Goal: Task Accomplishment & Management: Complete application form

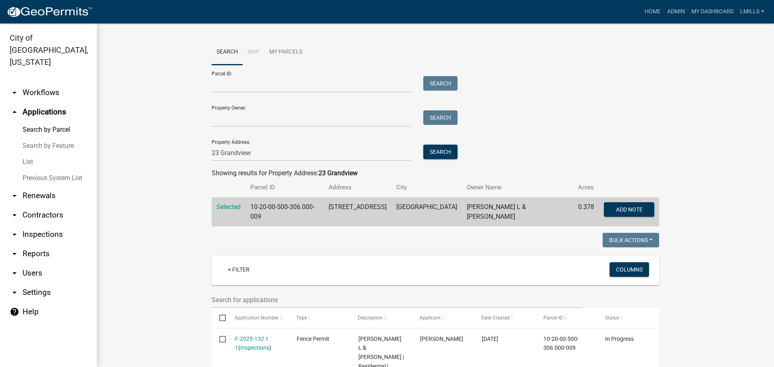
scroll to position [121, 0]
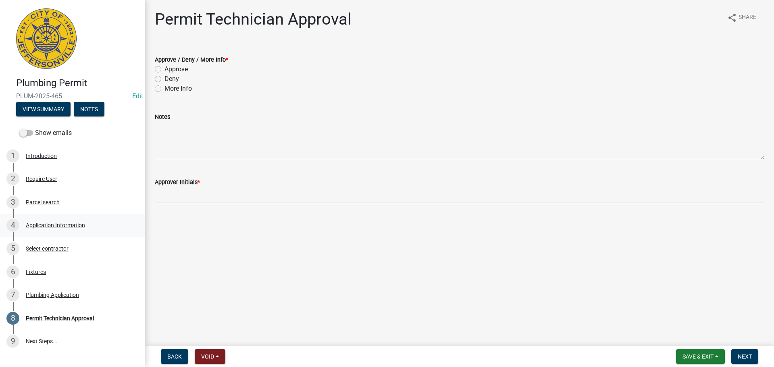
click at [52, 221] on div "4 Application Information" at bounding box center [69, 225] width 126 height 13
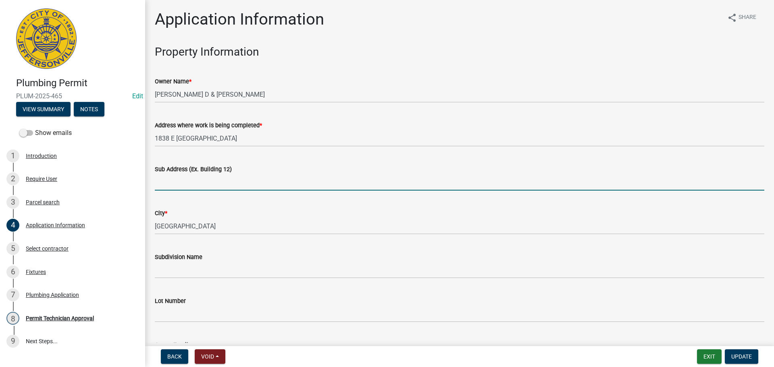
click at [191, 181] on input "Sub Address (Ex. Building 12)" at bounding box center [459, 182] width 609 height 17
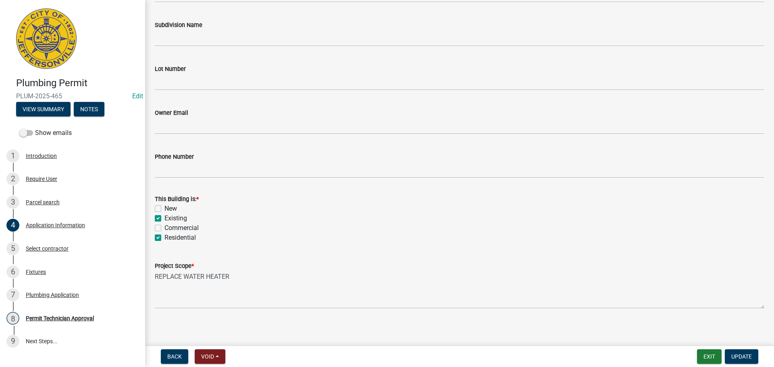
scroll to position [236, 0]
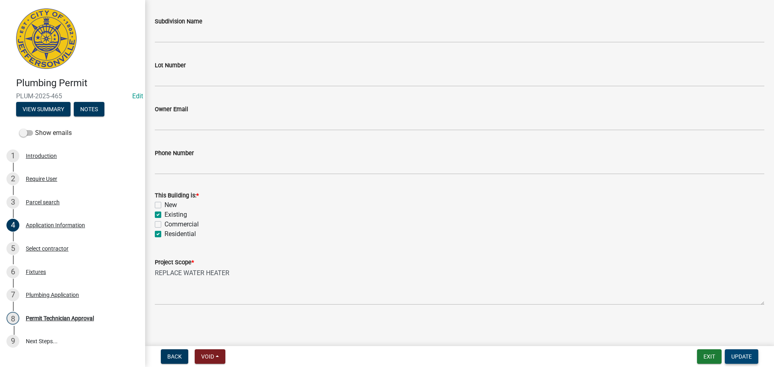
type input "1838 East Park Place"
click at [735, 357] on span "Update" at bounding box center [741, 356] width 21 height 6
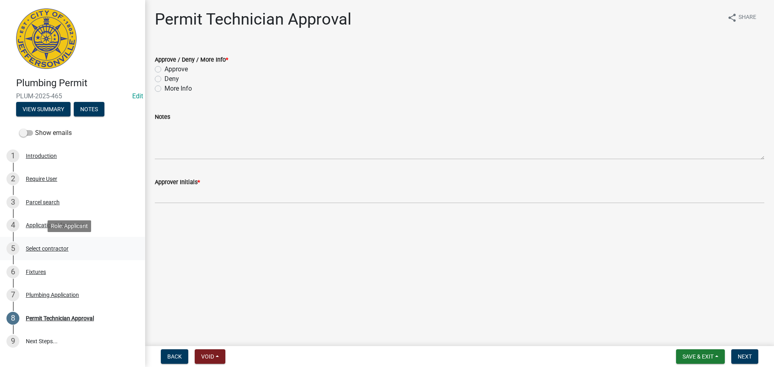
click at [38, 246] on div "Select contractor" at bounding box center [47, 249] width 43 height 6
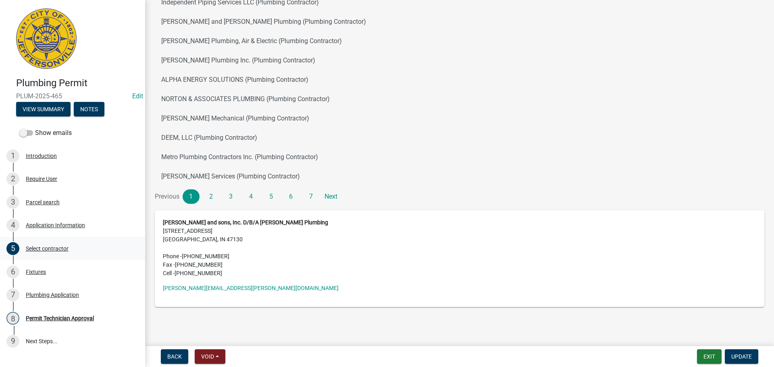
scroll to position [92, 0]
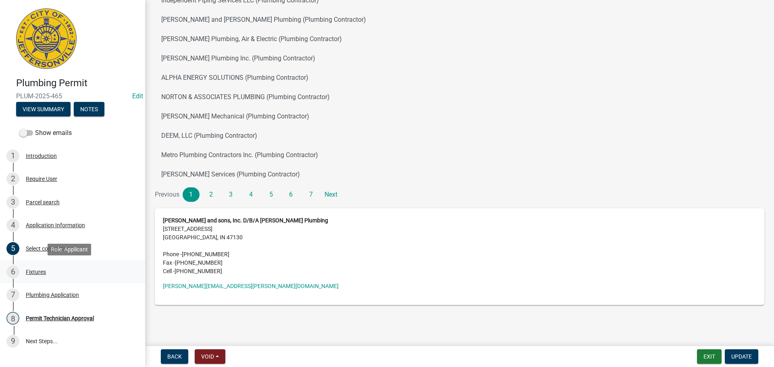
click at [34, 270] on div "Fixtures" at bounding box center [36, 272] width 20 height 6
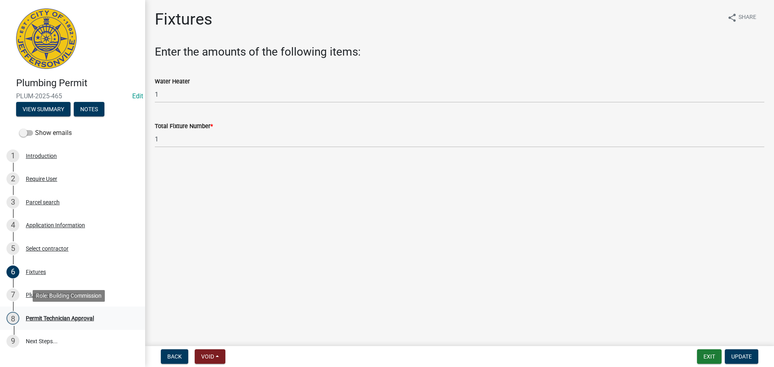
click at [46, 316] on div "Permit Technician Approval" at bounding box center [60, 319] width 68 height 6
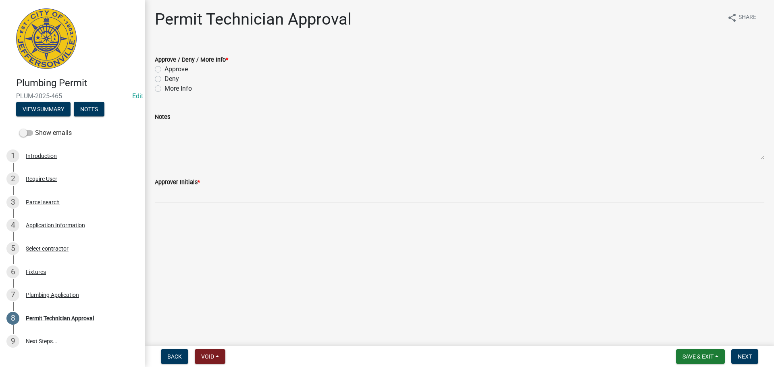
click at [182, 69] on label "Approve" at bounding box center [175, 69] width 23 height 10
click at [170, 69] on input "Approve" at bounding box center [166, 66] width 5 height 5
radio input "true"
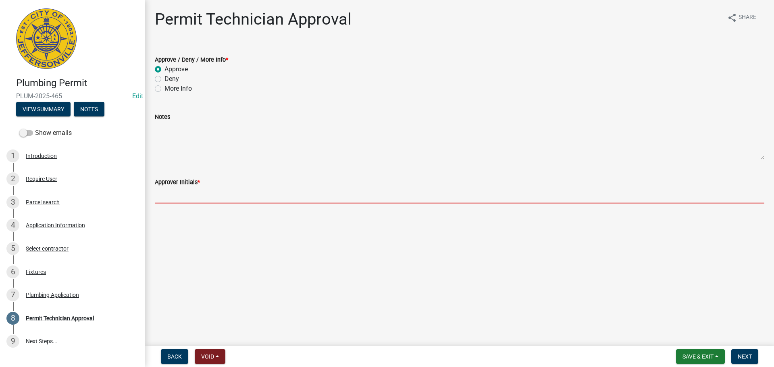
click at [194, 199] on input "Approver Initials *" at bounding box center [459, 195] width 609 height 17
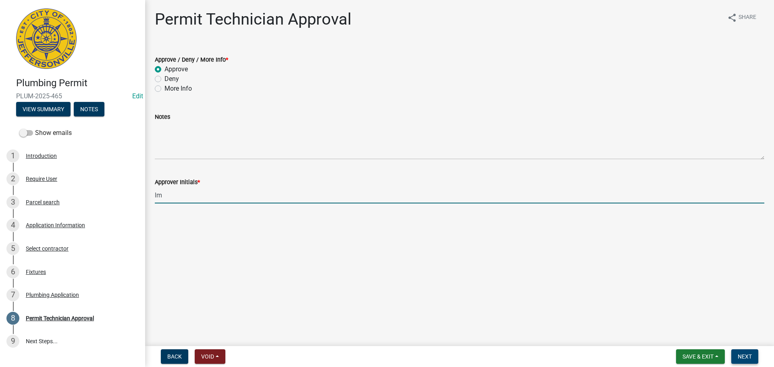
type input "lm"
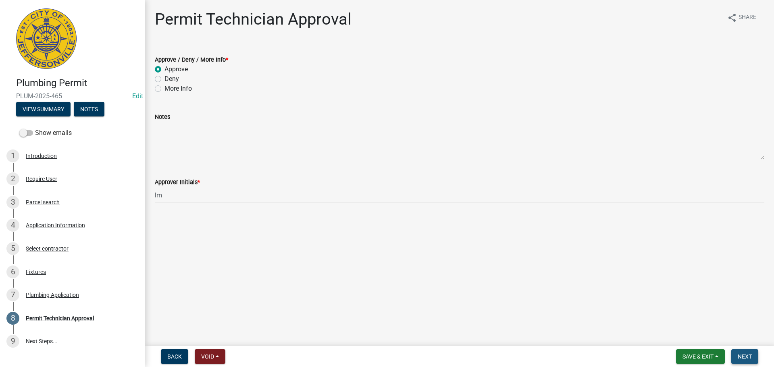
click at [750, 355] on span "Next" at bounding box center [745, 356] width 14 height 6
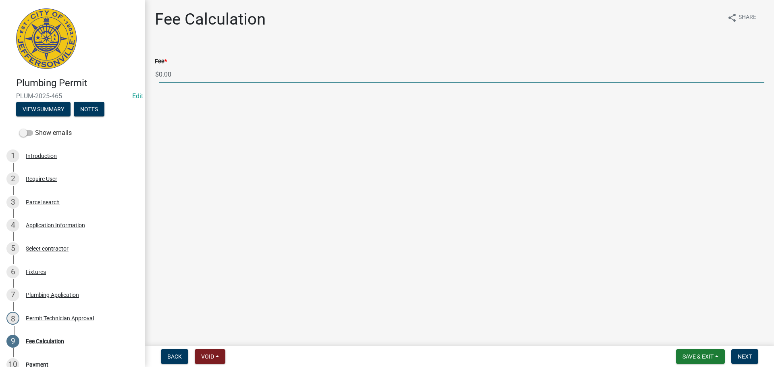
drag, startPoint x: 183, startPoint y: 73, endPoint x: 125, endPoint y: 64, distance: 58.3
click at [126, 64] on div "Plumbing Permit PLUM-2025-465 Edit View Summary Notes Show emails 1 Introductio…" at bounding box center [387, 183] width 774 height 367
type input "35.00"
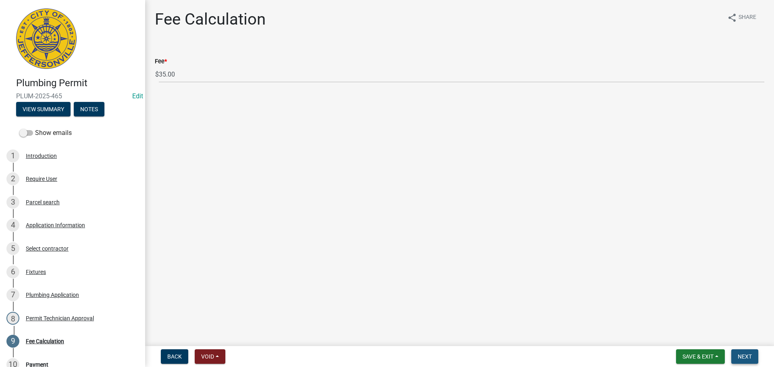
click at [752, 356] on button "Next" at bounding box center [744, 356] width 27 height 15
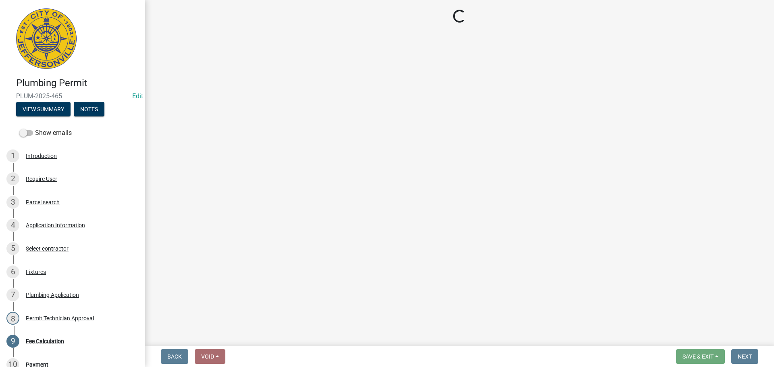
select select "3: 3"
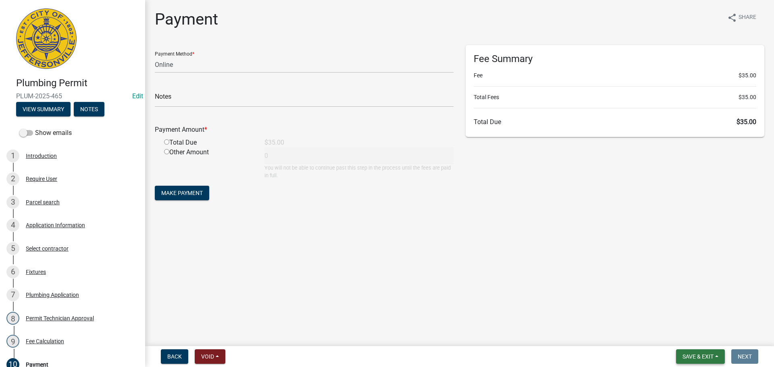
click at [712, 358] on span "Save & Exit" at bounding box center [697, 356] width 31 height 6
click at [712, 334] on button "Save & Exit" at bounding box center [692, 335] width 64 height 19
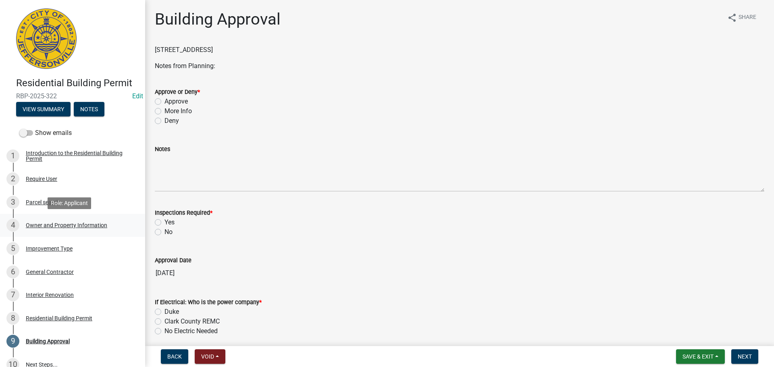
click at [70, 224] on div "Owner and Property Information" at bounding box center [66, 225] width 81 height 6
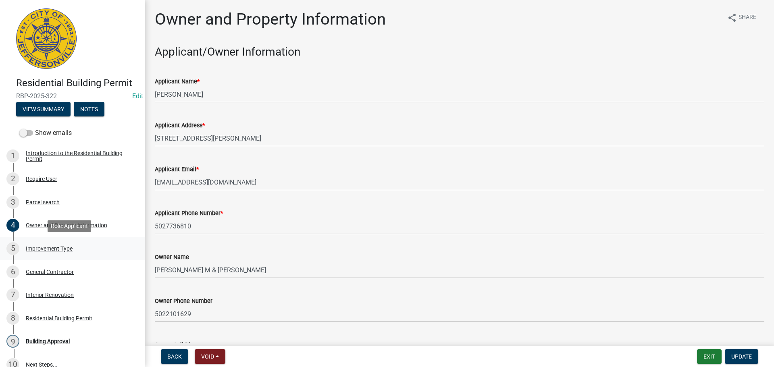
click at [56, 249] on div "Improvement Type" at bounding box center [49, 249] width 47 height 6
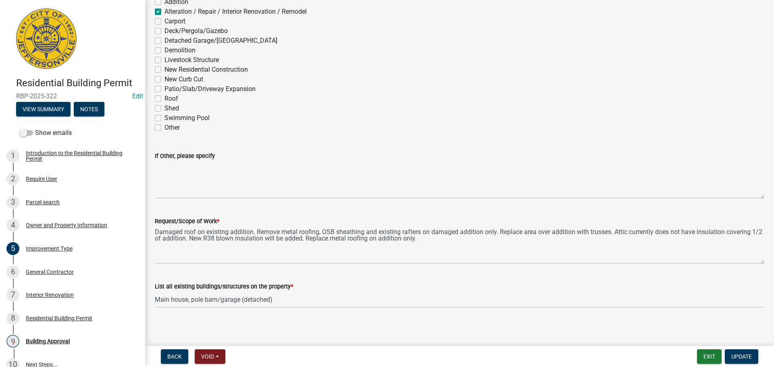
scroll to position [70, 0]
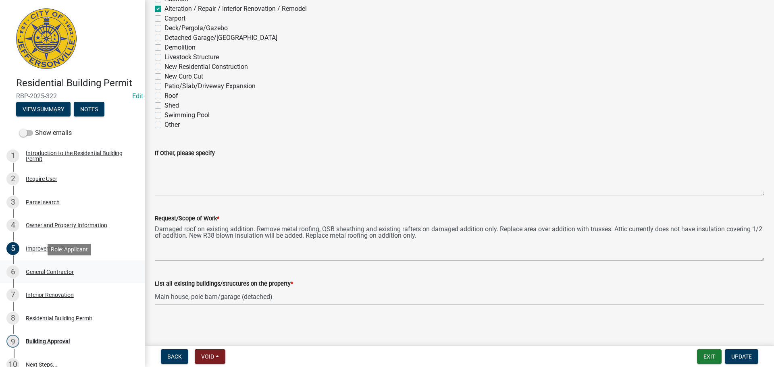
click at [50, 272] on div "General Contractor" at bounding box center [50, 272] width 48 height 6
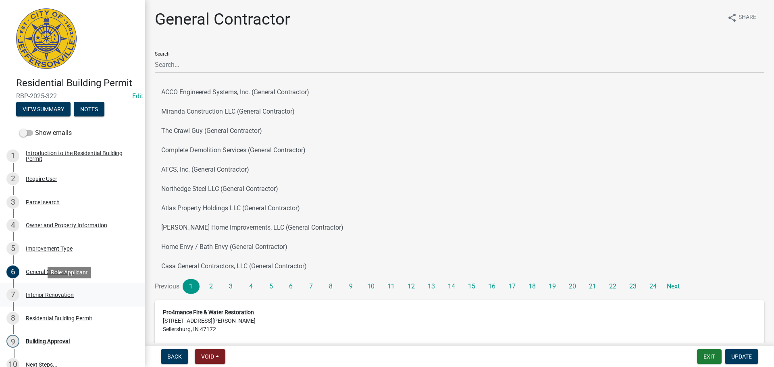
click at [47, 295] on div "Interior Renovation" at bounding box center [50, 295] width 48 height 6
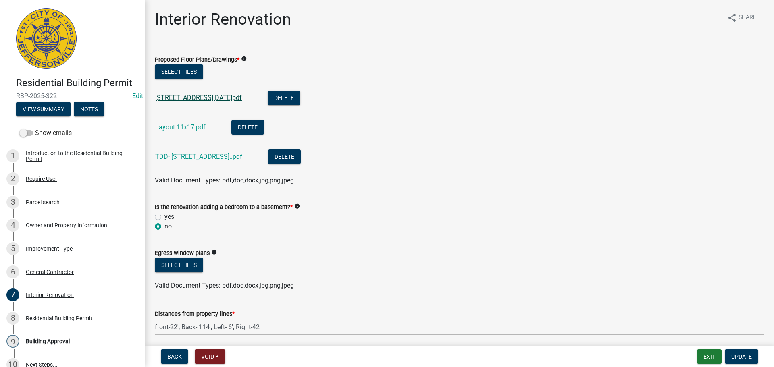
click at [221, 99] on link "[STREET_ADDRESS][DATE]pdf" at bounding box center [198, 98] width 87 height 8
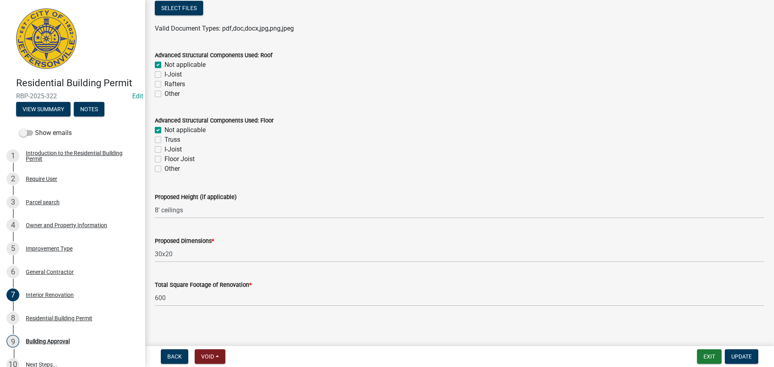
scroll to position [540, 0]
click at [55, 341] on div "Building Approval" at bounding box center [48, 342] width 44 height 6
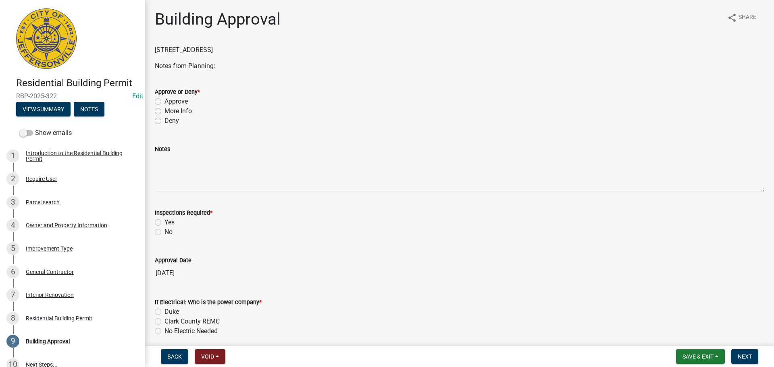
click at [170, 101] on label "Approve" at bounding box center [175, 102] width 23 height 10
click at [170, 101] on input "Approve" at bounding box center [166, 99] width 5 height 5
radio input "true"
click at [173, 224] on label "Yes" at bounding box center [169, 223] width 10 height 10
click at [170, 223] on input "Yes" at bounding box center [166, 220] width 5 height 5
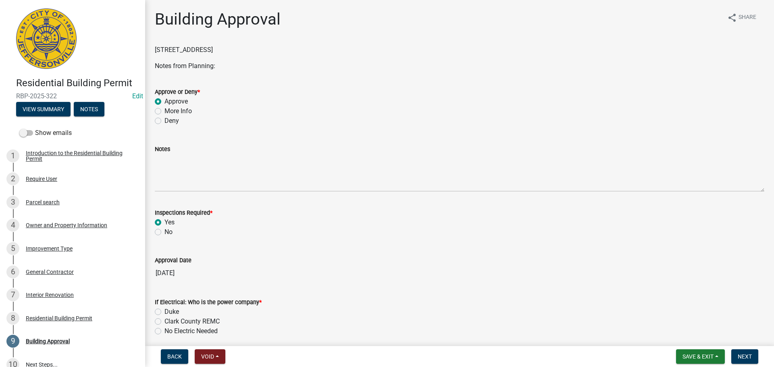
radio input "true"
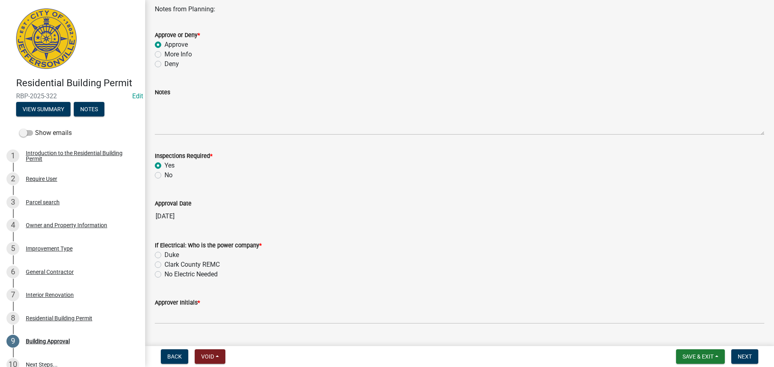
scroll to position [76, 0]
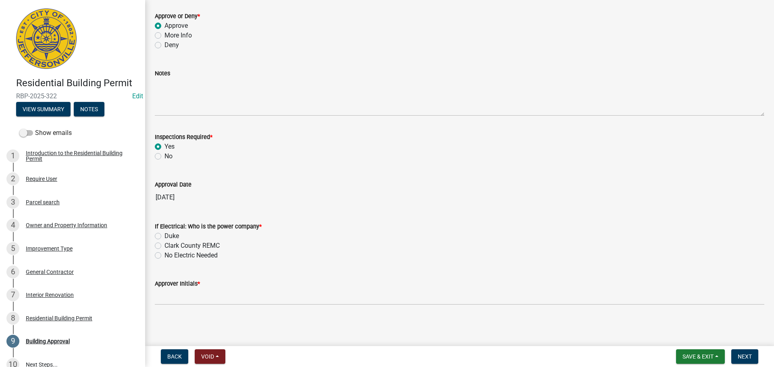
click at [171, 235] on label "Duke" at bounding box center [171, 236] width 15 height 10
click at [170, 235] on input "Duke" at bounding box center [166, 233] width 5 height 5
radio input "true"
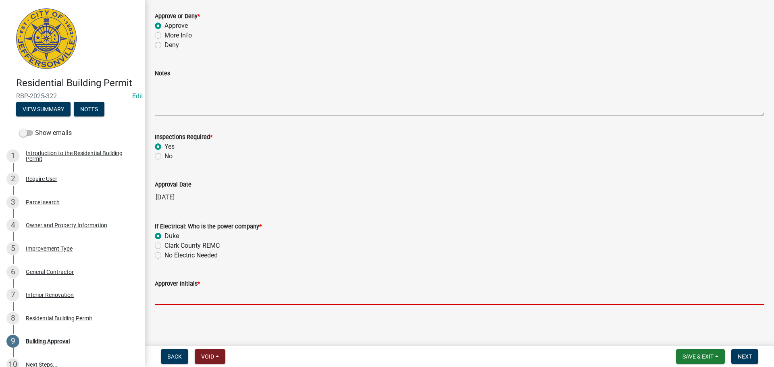
click at [186, 297] on input "Approver Initials *" at bounding box center [459, 297] width 609 height 17
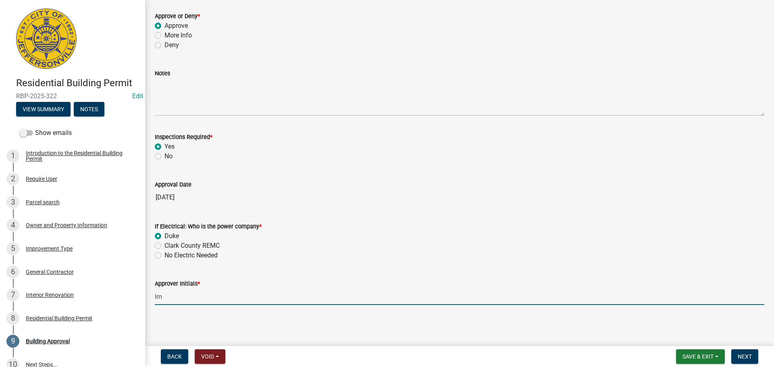
type input "l"
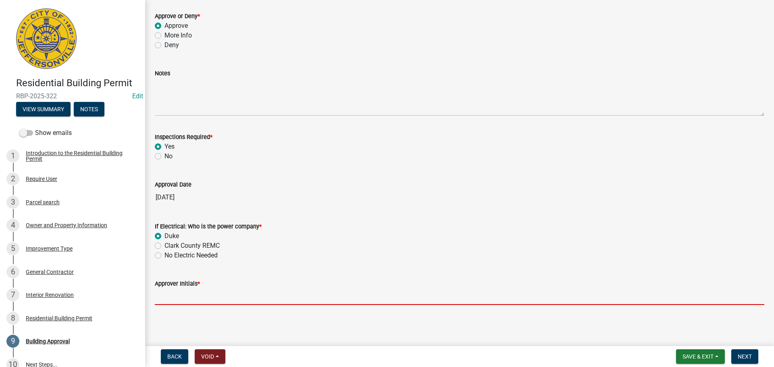
click at [164, 235] on label "Duke" at bounding box center [171, 236] width 15 height 10
click at [164, 235] on input "Duke" at bounding box center [166, 233] width 5 height 5
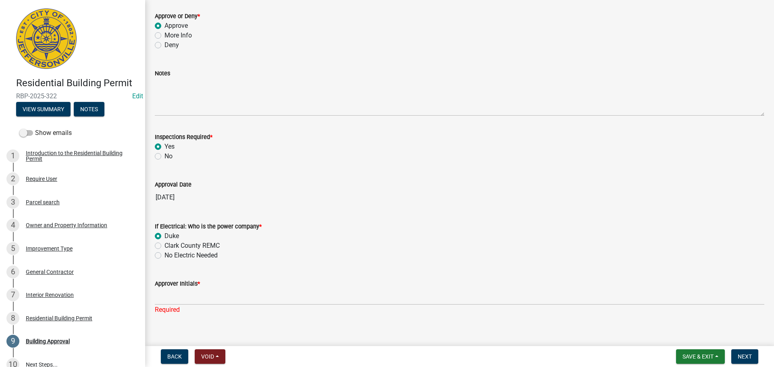
click at [164, 144] on label "Yes" at bounding box center [169, 147] width 10 height 10
click at [164, 144] on input "Yes" at bounding box center [166, 144] width 5 height 5
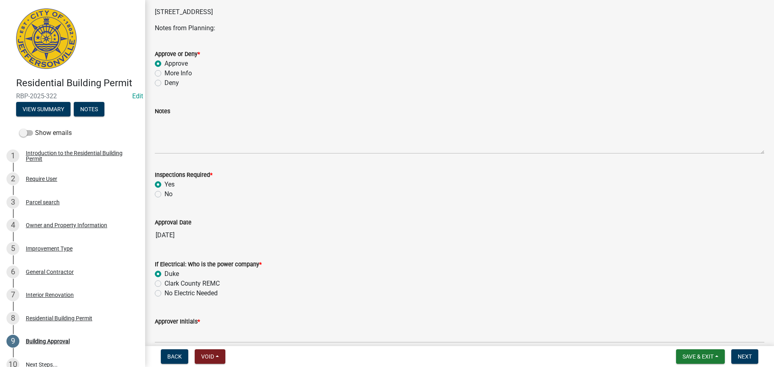
scroll to position [0, 0]
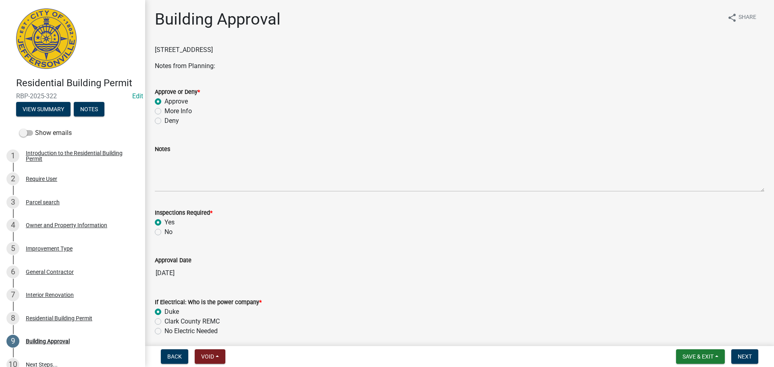
drag, startPoint x: 174, startPoint y: 108, endPoint x: 171, endPoint y: 112, distance: 4.7
click at [173, 108] on label "More Info" at bounding box center [177, 111] width 27 height 10
click at [170, 108] on input "More Info" at bounding box center [166, 108] width 5 height 5
radio input "true"
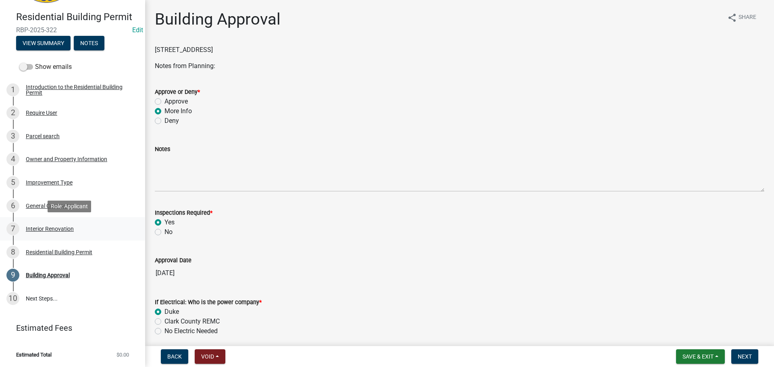
click at [50, 230] on div "Interior Renovation" at bounding box center [50, 229] width 48 height 6
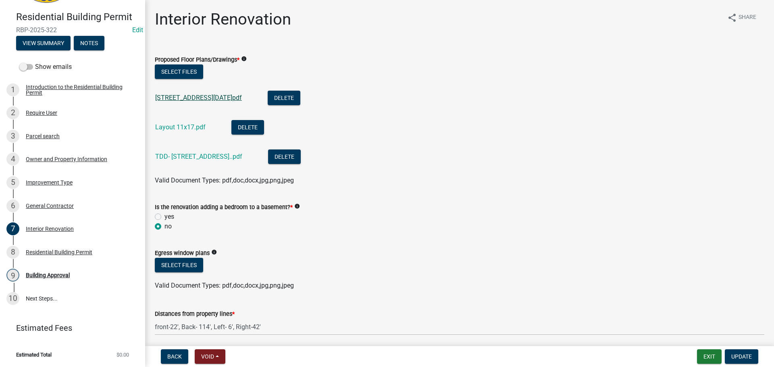
click at [212, 97] on link "[STREET_ADDRESS][DATE]pdf" at bounding box center [198, 98] width 87 height 8
click at [180, 125] on link "Layout 11x17.pdf" at bounding box center [180, 127] width 50 height 8
click at [189, 158] on link "TDD- [STREET_ADDRESS]..pdf" at bounding box center [198, 157] width 87 height 8
click at [198, 100] on link "[STREET_ADDRESS][DATE]pdf" at bounding box center [198, 98] width 87 height 8
click at [52, 181] on div "Improvement Type" at bounding box center [49, 183] width 47 height 6
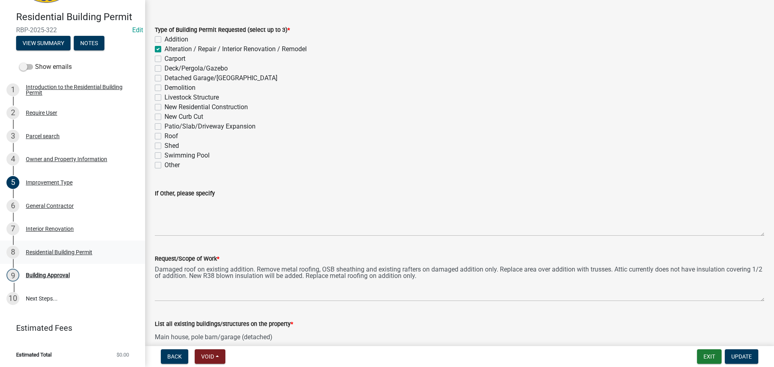
scroll to position [70, 0]
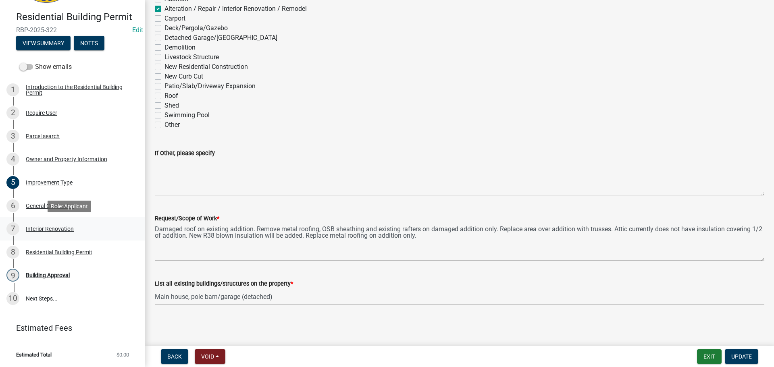
click at [45, 230] on div "Interior Renovation" at bounding box center [50, 229] width 48 height 6
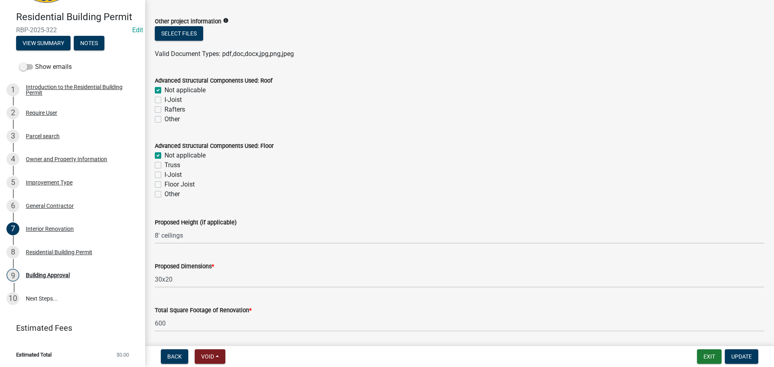
scroll to position [500, 0]
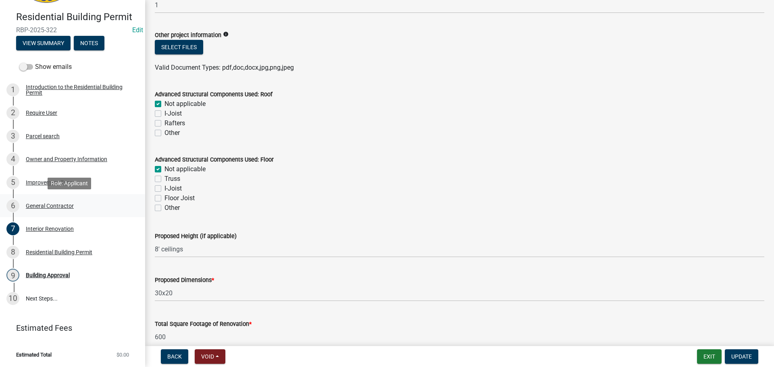
click at [39, 208] on div "General Contractor" at bounding box center [50, 206] width 48 height 6
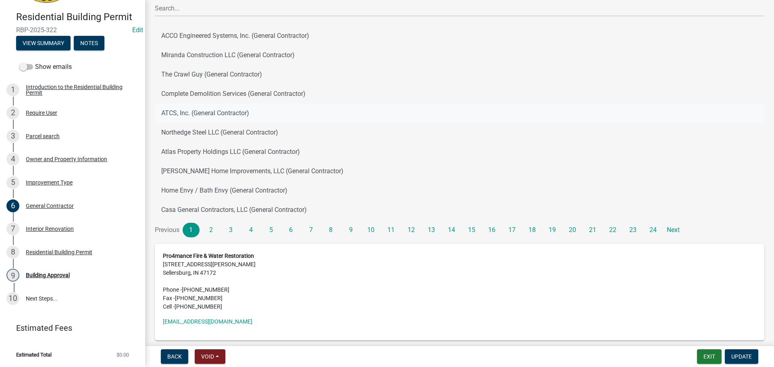
scroll to position [81, 0]
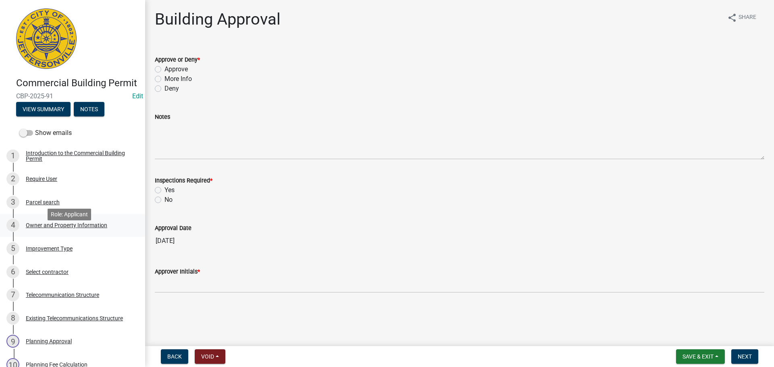
click at [58, 228] on div "Owner and Property Information" at bounding box center [66, 225] width 81 height 6
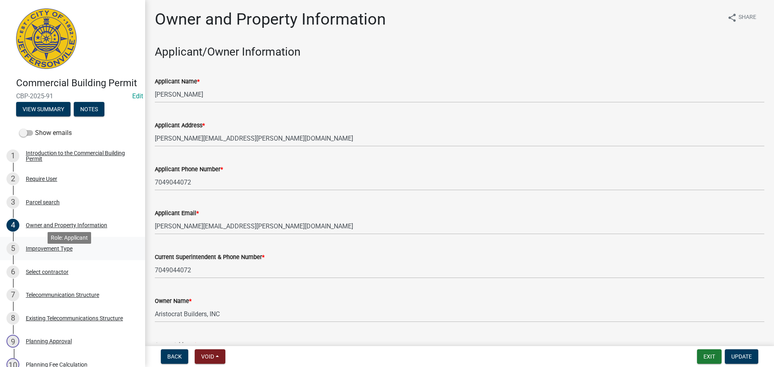
click at [57, 251] on div "Improvement Type" at bounding box center [49, 249] width 47 height 6
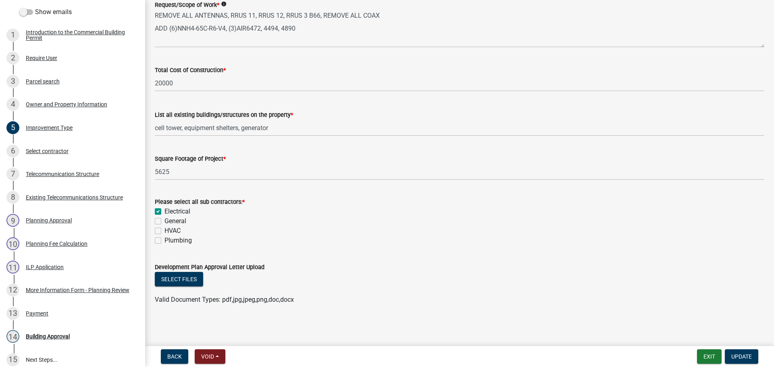
scroll to position [166, 0]
click at [54, 154] on div "Select contractor" at bounding box center [47, 151] width 43 height 6
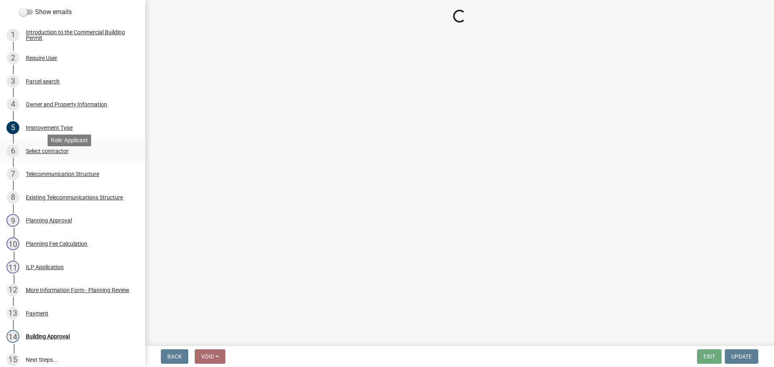
scroll to position [0, 0]
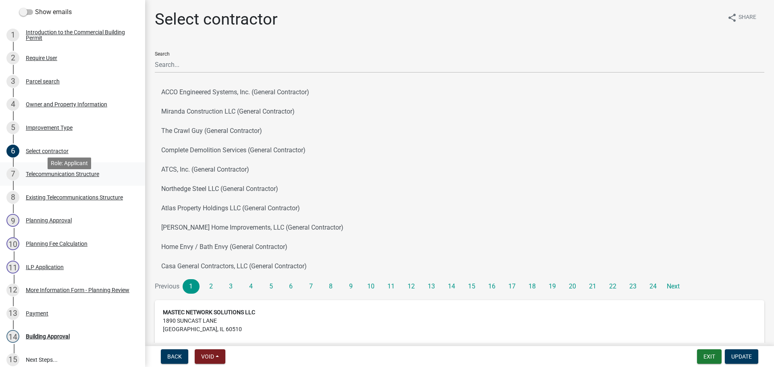
click at [69, 177] on div "Telecommunication Structure" at bounding box center [62, 174] width 73 height 6
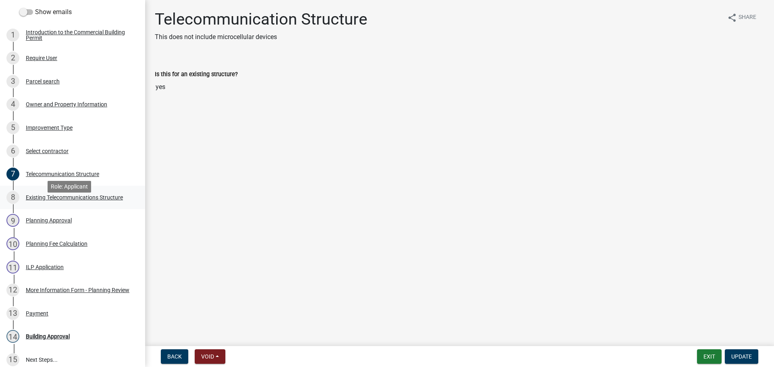
click at [66, 200] on div "Existing Telecommunications Structure" at bounding box center [74, 198] width 97 height 6
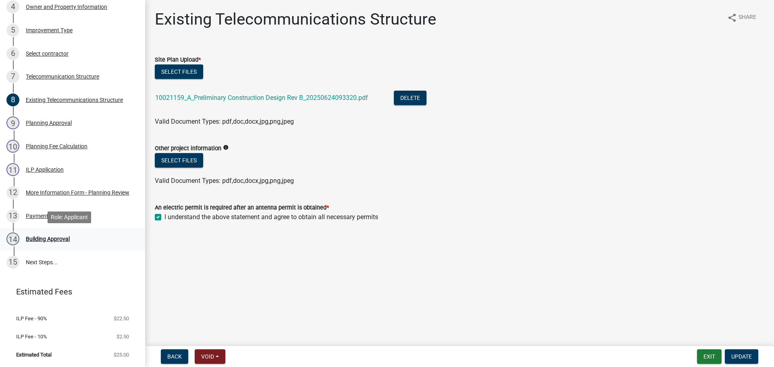
scroll to position [230, 0]
click at [55, 240] on div "Building Approval" at bounding box center [48, 239] width 44 height 6
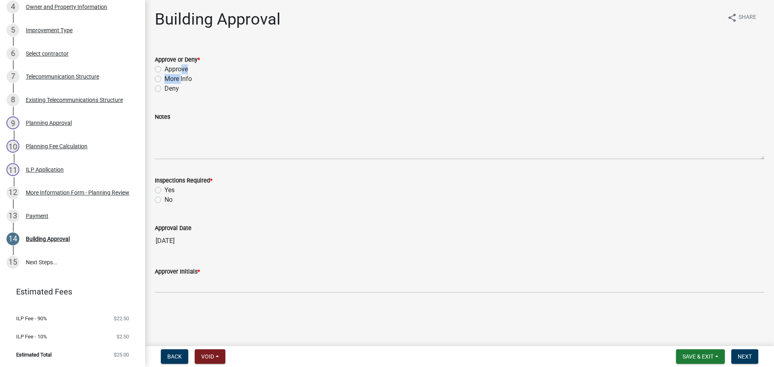
click at [178, 74] on div "Approve or Deny * Approve More Info Deny" at bounding box center [459, 74] width 609 height 39
click at [172, 70] on label "Approve" at bounding box center [175, 69] width 23 height 10
click at [170, 70] on input "Approve" at bounding box center [166, 66] width 5 height 5
radio input "true"
click at [168, 192] on label "Yes" at bounding box center [169, 190] width 10 height 10
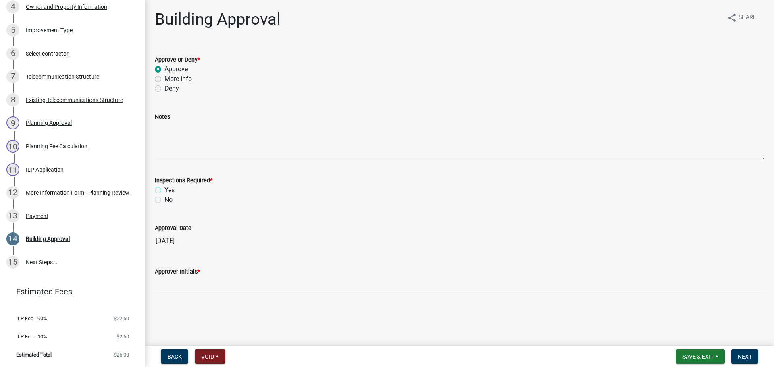
click at [168, 191] on input "Yes" at bounding box center [166, 187] width 5 height 5
radio input "true"
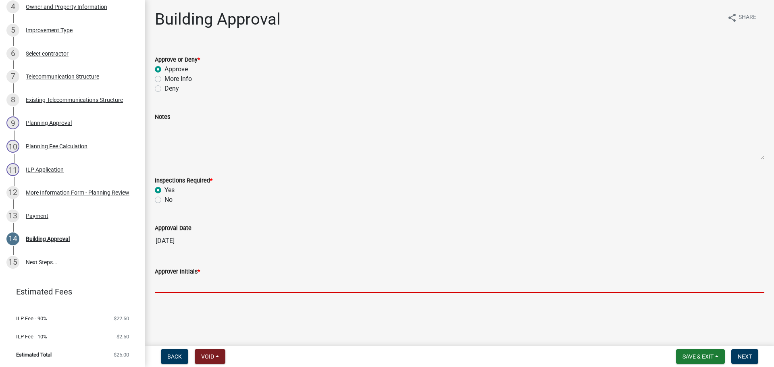
drag, startPoint x: 181, startPoint y: 279, endPoint x: 185, endPoint y: 278, distance: 4.7
click at [182, 279] on input "Approver Initials *" at bounding box center [459, 284] width 609 height 17
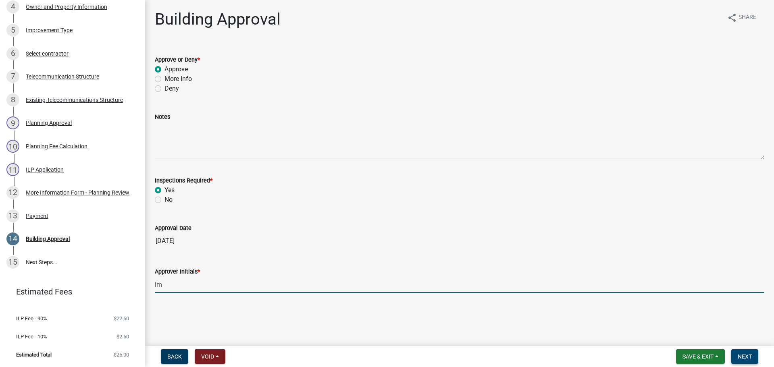
type input "lm"
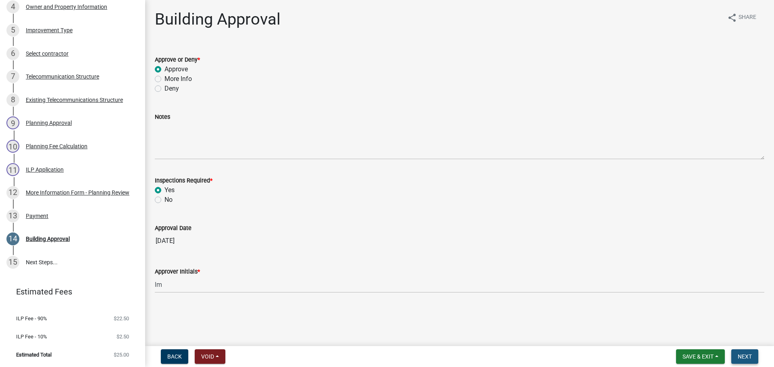
click at [743, 356] on span "Next" at bounding box center [745, 356] width 14 height 6
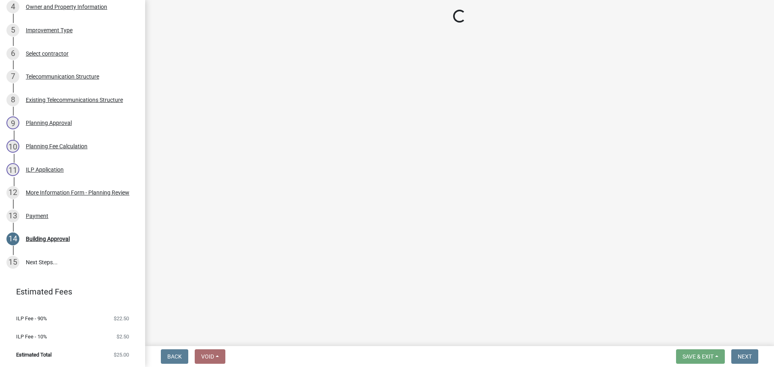
scroll to position [393, 0]
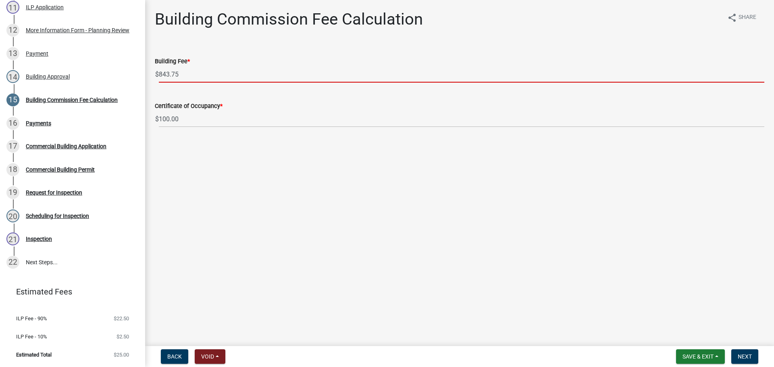
drag, startPoint x: 204, startPoint y: 74, endPoint x: 147, endPoint y: 74, distance: 56.8
click at [147, 74] on div "Building Commission Fee Calculation share Share Building Fee * $ 843.75 Certifi…" at bounding box center [459, 76] width 629 height 132
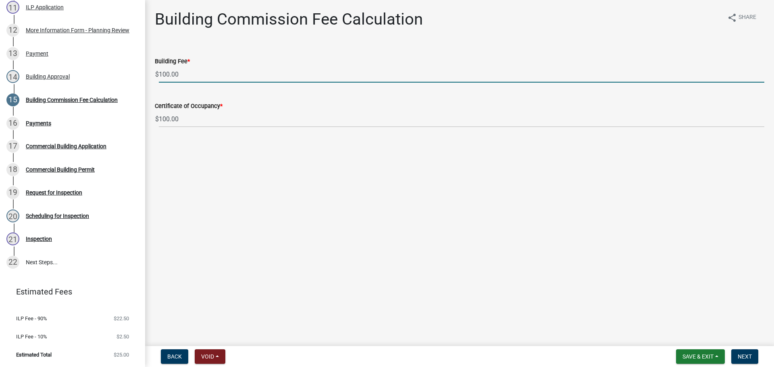
type input "100.00"
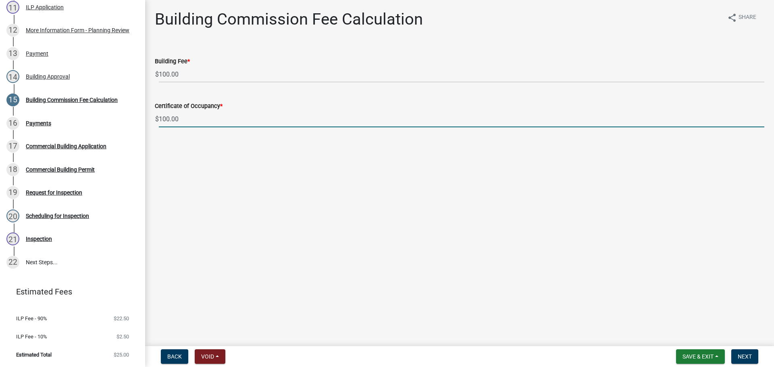
drag, startPoint x: 191, startPoint y: 118, endPoint x: 156, endPoint y: 125, distance: 35.4
click at [141, 118] on div "Commercial Building Permit CBP-2025-91 Edit View Summary Notes Show emails 1 In…" at bounding box center [387, 183] width 774 height 367
type input "0.00"
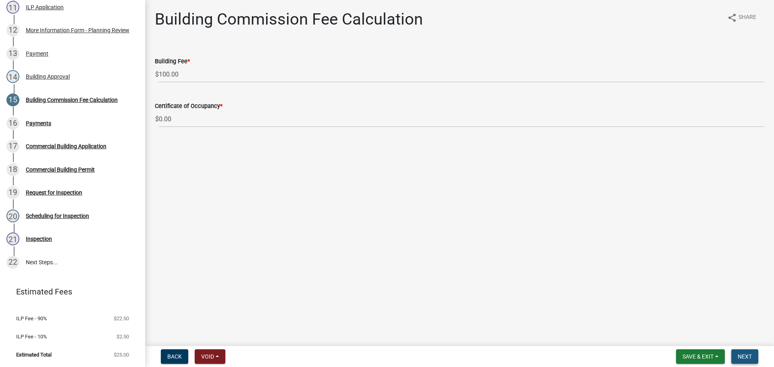
click at [748, 359] on span "Next" at bounding box center [745, 356] width 14 height 6
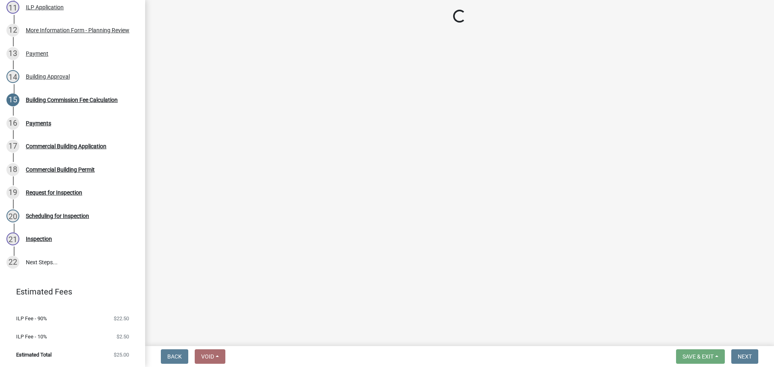
select select "3: 3"
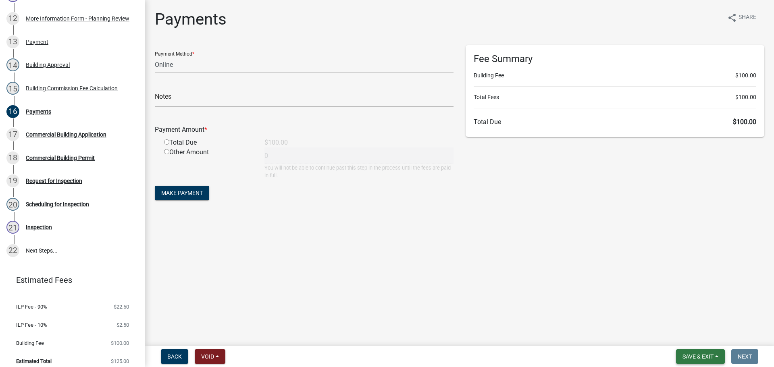
click at [694, 355] on span "Save & Exit" at bounding box center [697, 356] width 31 height 6
click at [697, 341] on button "Save & Exit" at bounding box center [692, 335] width 64 height 19
